Goal: Transaction & Acquisition: Download file/media

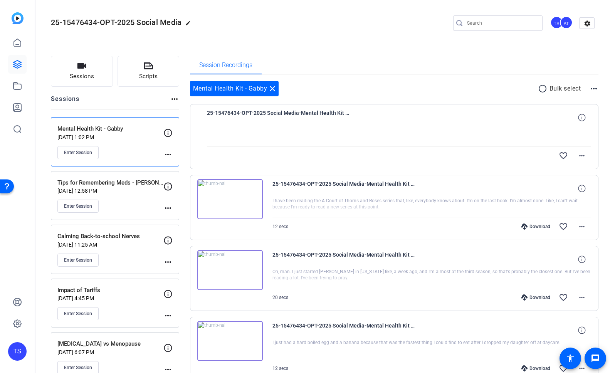
scroll to position [42, 0]
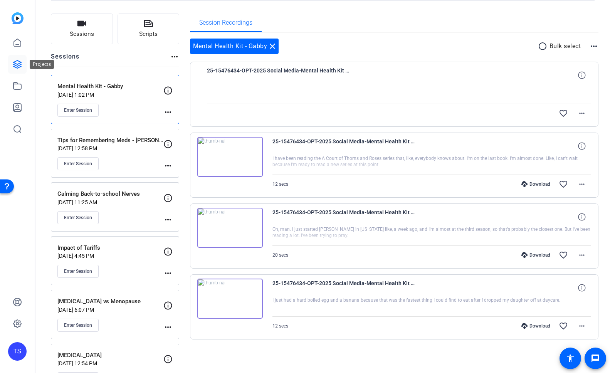
click at [20, 61] on icon at bounding box center [17, 64] width 9 height 9
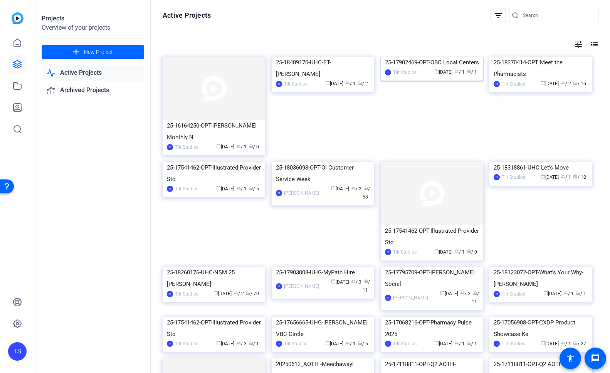
click at [419, 57] on img at bounding box center [432, 57] width 103 height 0
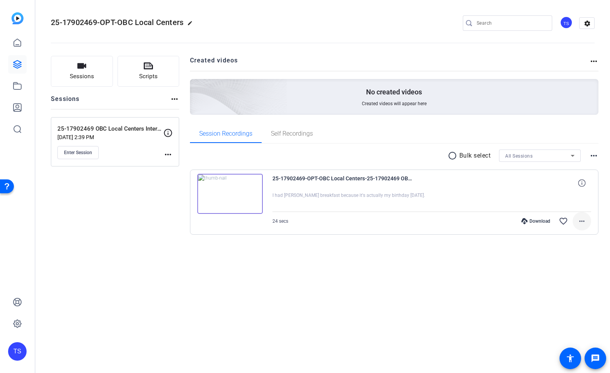
click at [586, 221] on mat-icon "more_horiz" at bounding box center [582, 221] width 9 height 9
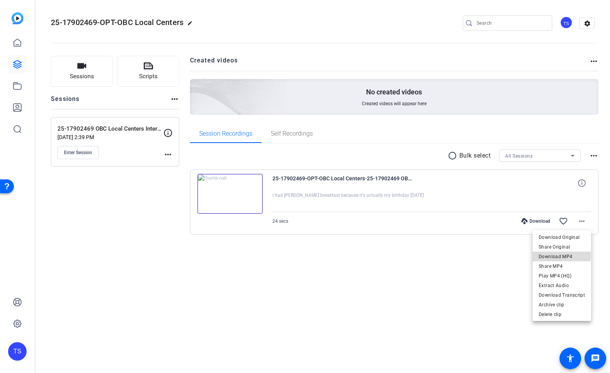
click at [562, 255] on span "Download MP4" at bounding box center [562, 256] width 46 height 9
